Goal: Task Accomplishment & Management: Use online tool/utility

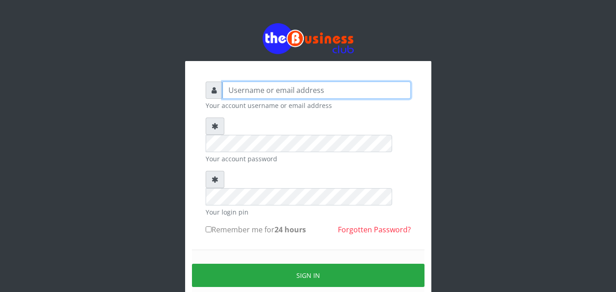
click at [229, 90] on input "text" at bounding box center [316, 90] width 188 height 17
type input "siesther"
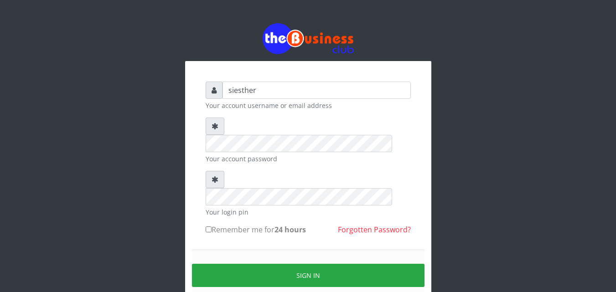
click at [217, 250] on div "Sign in" at bounding box center [308, 276] width 233 height 52
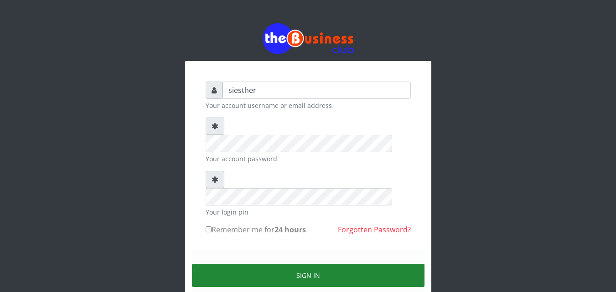
click at [314, 264] on button "Sign in" at bounding box center [308, 275] width 233 height 23
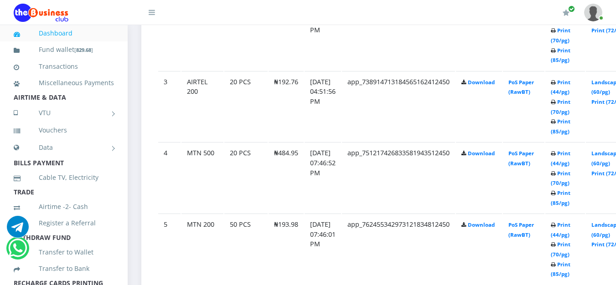
scroll to position [657, 0]
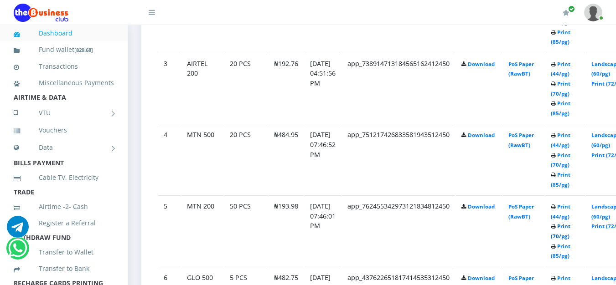
click at [570, 228] on link "Print (70/pg)" at bounding box center [561, 231] width 20 height 17
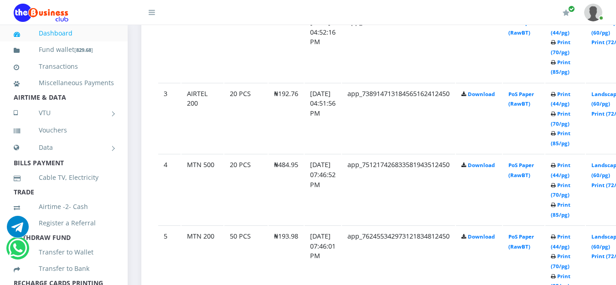
scroll to position [657, 0]
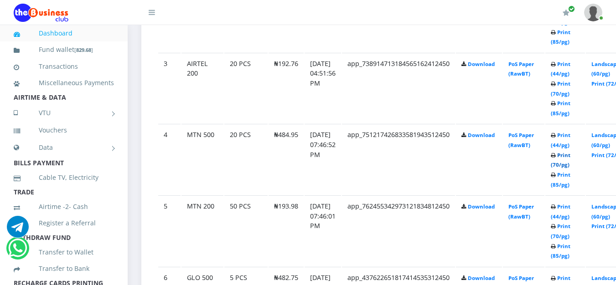
click at [570, 159] on link "Print (70/pg)" at bounding box center [561, 160] width 20 height 17
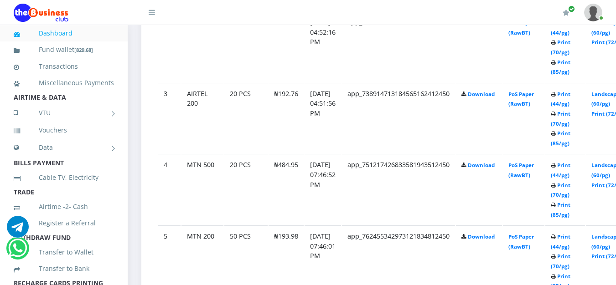
scroll to position [657, 0]
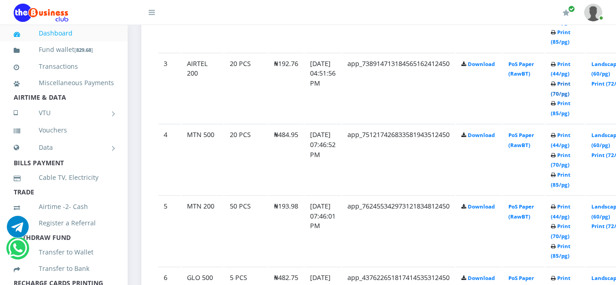
click at [570, 85] on link "Print (70/pg)" at bounding box center [561, 88] width 20 height 17
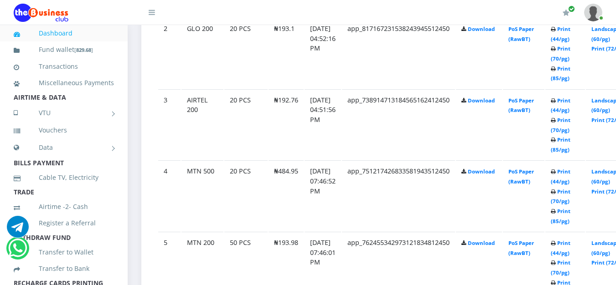
scroll to position [602, 0]
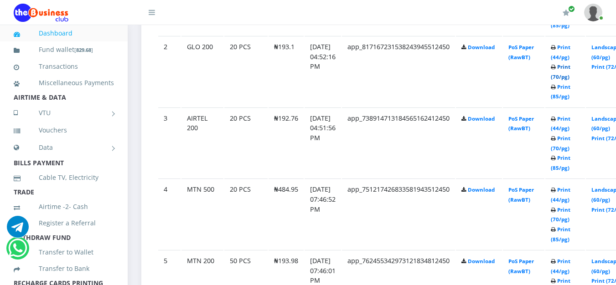
click at [570, 70] on link "Print (70/pg)" at bounding box center [561, 71] width 20 height 17
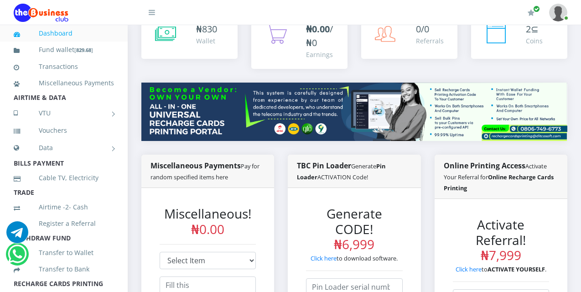
scroll to position [46, 0]
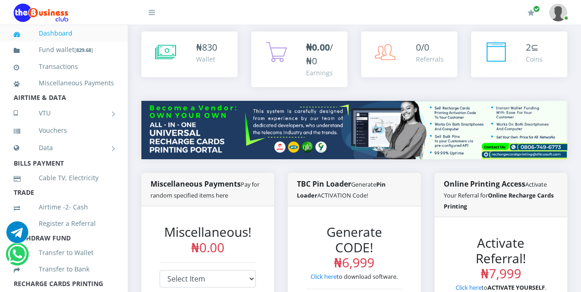
click at [106, 170] on li "BILLS PAYMENT" at bounding box center [64, 163] width 128 height 13
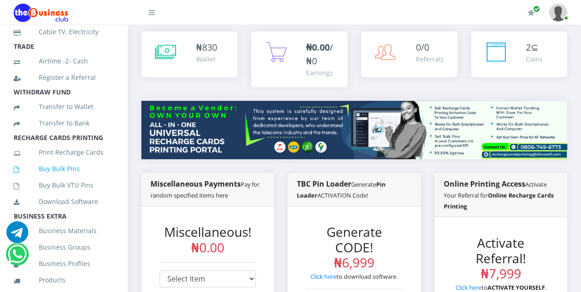
click at [58, 179] on link "Buy Bulk Pins" at bounding box center [64, 168] width 100 height 21
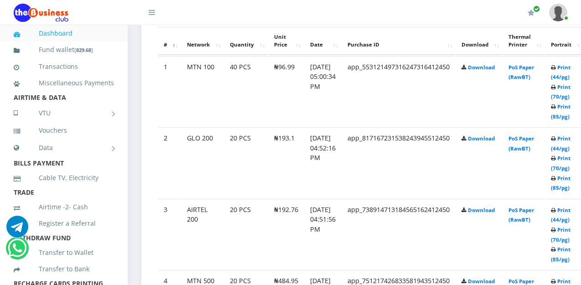
scroll to position [529, 0]
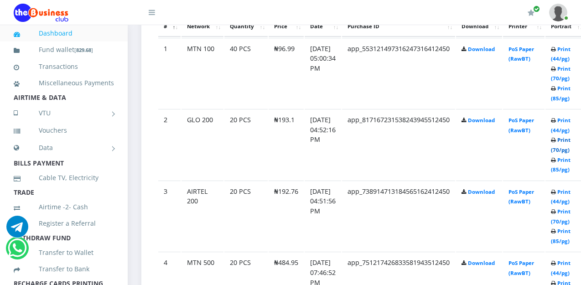
click at [570, 143] on link "Print (70/pg)" at bounding box center [561, 144] width 20 height 17
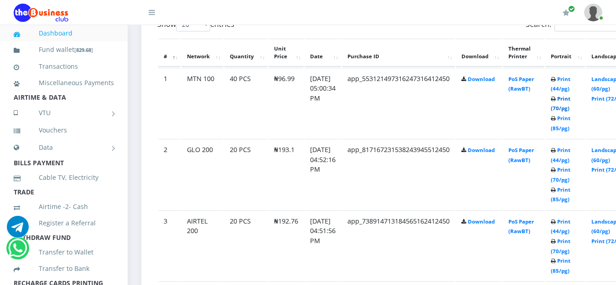
scroll to position [529, 0]
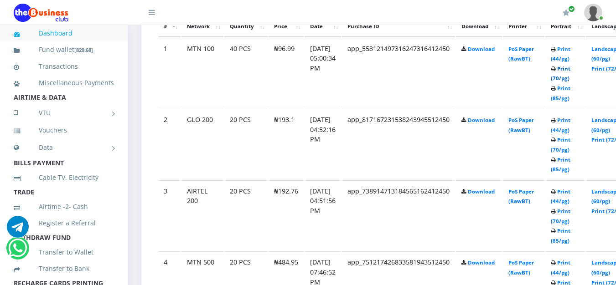
click at [570, 73] on link "Print (70/pg)" at bounding box center [561, 73] width 20 height 17
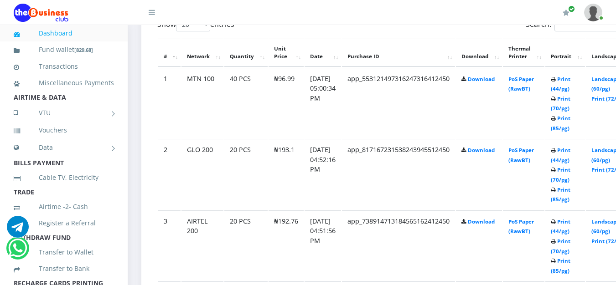
scroll to position [529, 0]
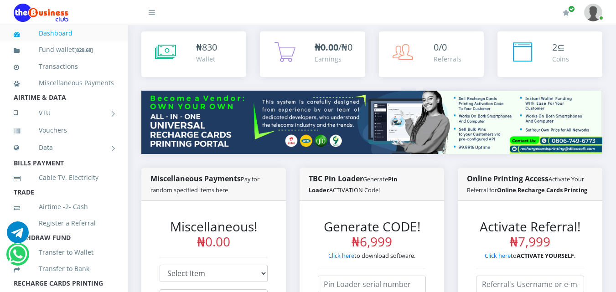
click at [602, 18] on link at bounding box center [593, 12] width 18 height 25
click at [563, 65] on link "Logout" at bounding box center [567, 63] width 59 height 15
